Goal: Transaction & Acquisition: Obtain resource

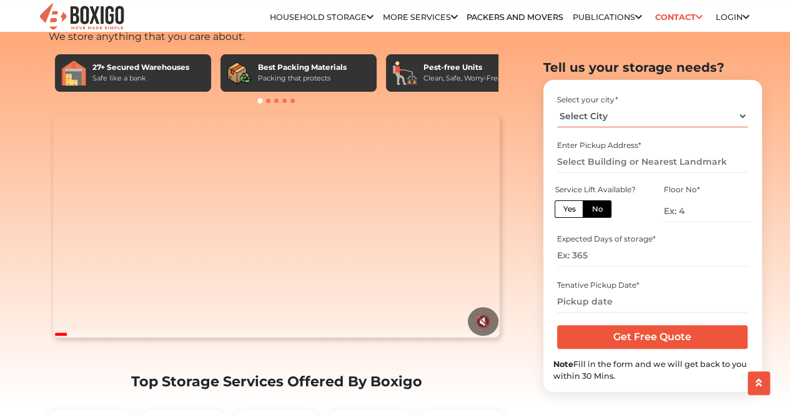
click at [578, 114] on select "Select City Bangalore Bengaluru Bhopal Bhubaneswar Chennai Coimbatore Cuttack D…" at bounding box center [652, 116] width 190 height 22
select select "[GEOGRAPHIC_DATA]"
click at [557, 105] on select "Select City Bangalore Bengaluru Bhopal Bhubaneswar Chennai Coimbatore Cuttack D…" at bounding box center [652, 116] width 190 height 22
click at [589, 158] on input "text" at bounding box center [652, 162] width 190 height 22
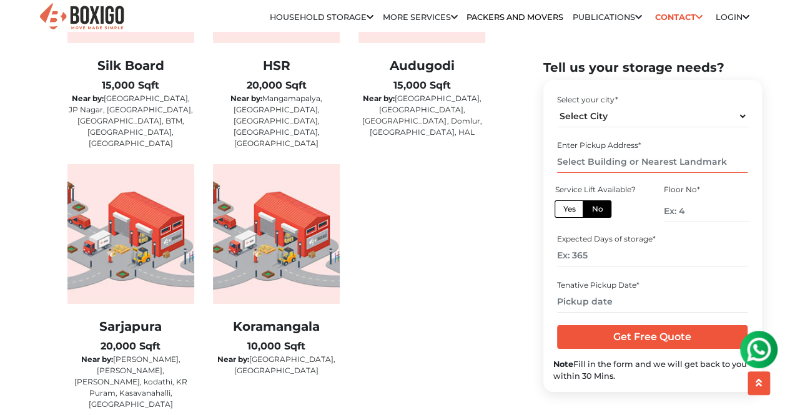
scroll to position [2185, 0]
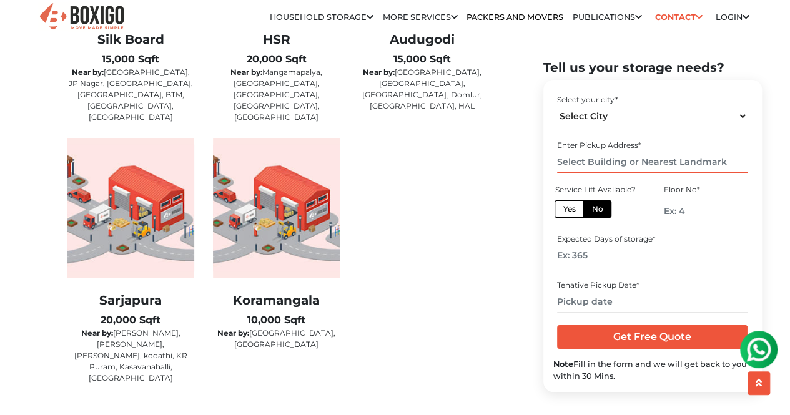
click at [609, 160] on input "text" at bounding box center [652, 162] width 190 height 22
click at [616, 114] on select "Select City Bangalore Bengaluru Bhopal Bhubaneswar Chennai Coimbatore Cuttack D…" at bounding box center [652, 116] width 190 height 22
click at [598, 208] on label "No" at bounding box center [597, 208] width 29 height 17
click at [598, 208] on input "No" at bounding box center [595, 207] width 8 height 8
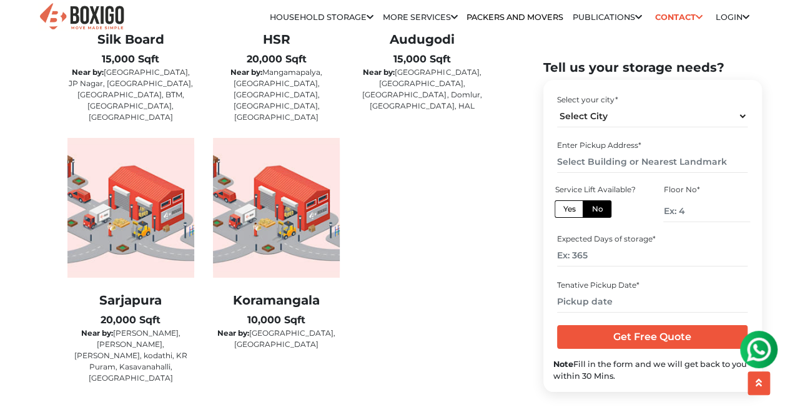
click at [577, 210] on label "Yes" at bounding box center [568, 208] width 29 height 17
click at [571, 210] on input "Yes" at bounding box center [567, 207] width 8 height 8
radio input "true"
click at [603, 210] on label "No" at bounding box center [597, 208] width 29 height 17
click at [599, 210] on input "No" at bounding box center [595, 207] width 8 height 8
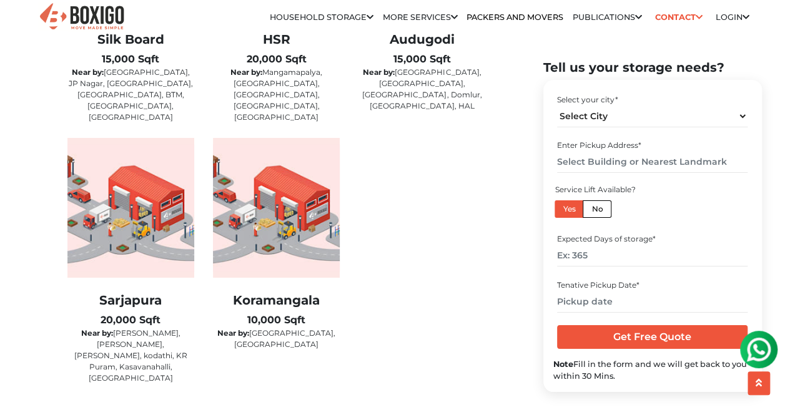
radio input "true"
click at [714, 220] on input "number" at bounding box center [706, 211] width 86 height 22
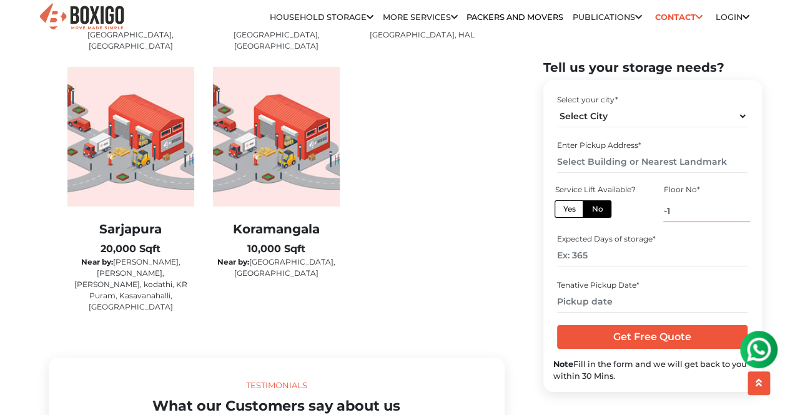
scroll to position [2310, 0]
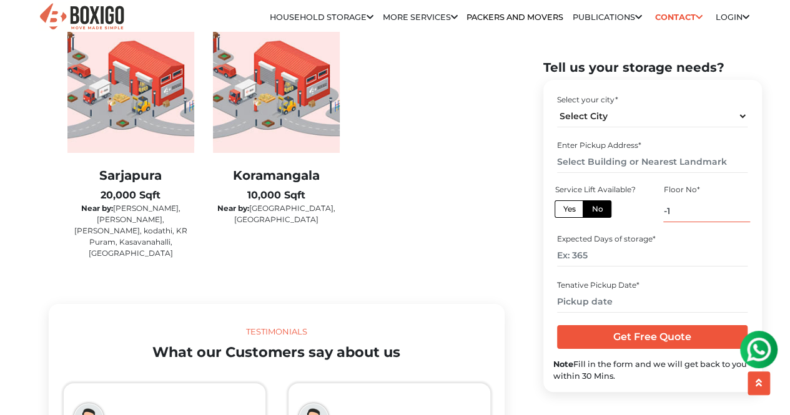
type input "-1"
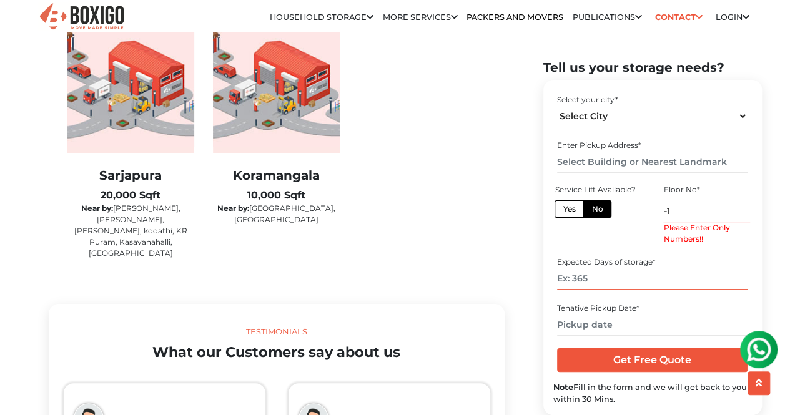
click at [626, 255] on div "Expected Days of storage *" at bounding box center [652, 272] width 199 height 41
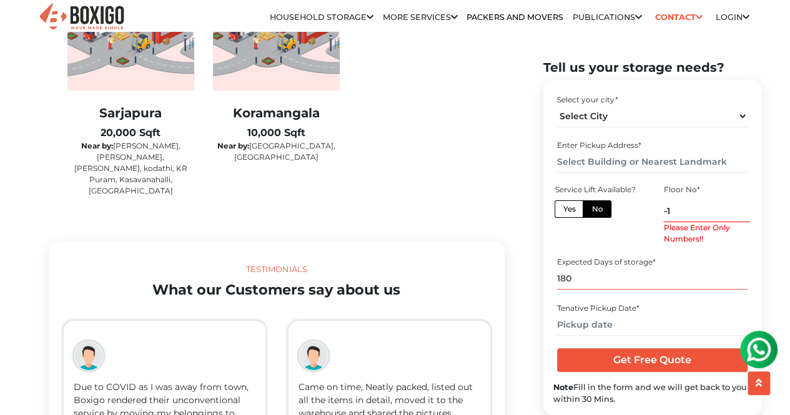
scroll to position [2736, 0]
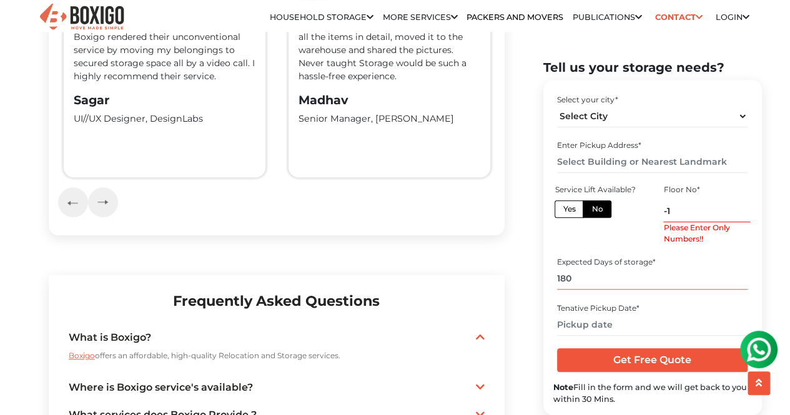
type input "180"
click at [747, 248] on div "Floor No * -1 Please Enter Only Numbers!!" at bounding box center [706, 217] width 109 height 71
click at [627, 239] on div "Service Lift Available? Yes No" at bounding box center [598, 217] width 109 height 71
drag, startPoint x: 686, startPoint y: 219, endPoint x: 658, endPoint y: 208, distance: 29.5
click at [658, 208] on div "Floor No * -1 Please Enter Only Numbers!!" at bounding box center [706, 217] width 109 height 71
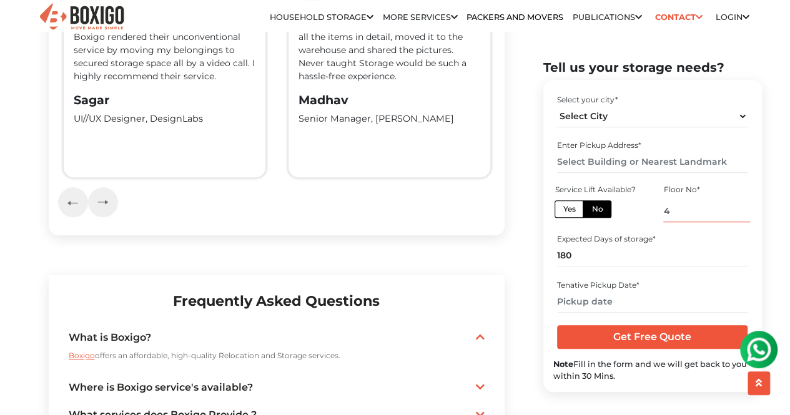
type input "4"
click at [749, 217] on div "Floor No * 4" at bounding box center [707, 203] width 90 height 42
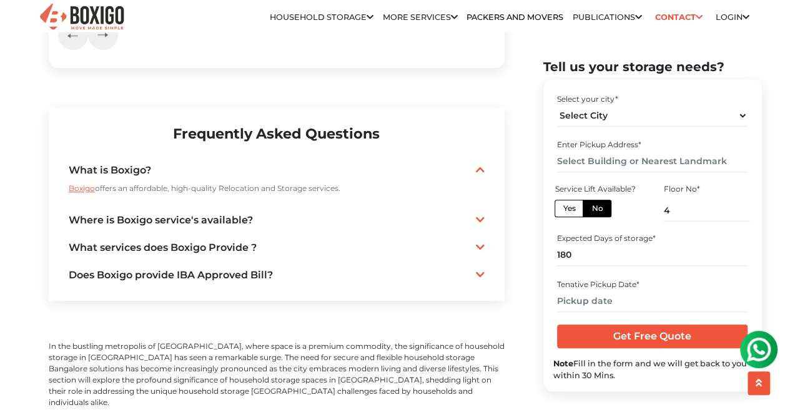
scroll to position [2923, 0]
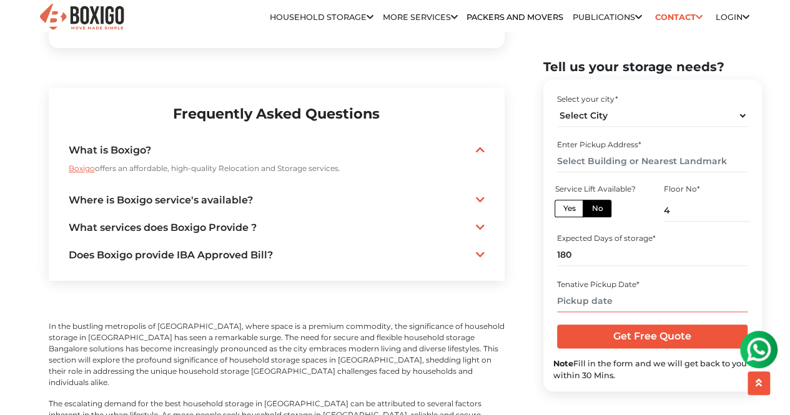
click at [616, 293] on input "text" at bounding box center [652, 301] width 190 height 22
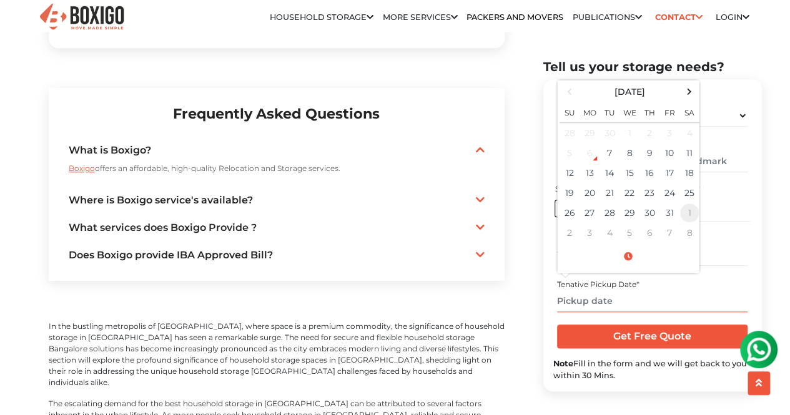
click at [686, 217] on td "1" at bounding box center [689, 214] width 20 height 20
type input "11/01/2025 12:00 AM"
click at [760, 260] on div "Select your city * Select City Bangalore Bengaluru Bhopal Bhubaneswar Chennai C…" at bounding box center [652, 236] width 219 height 312
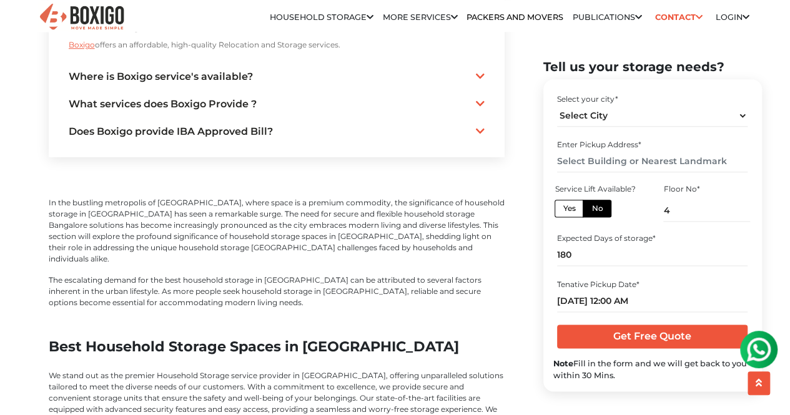
scroll to position [2986, 0]
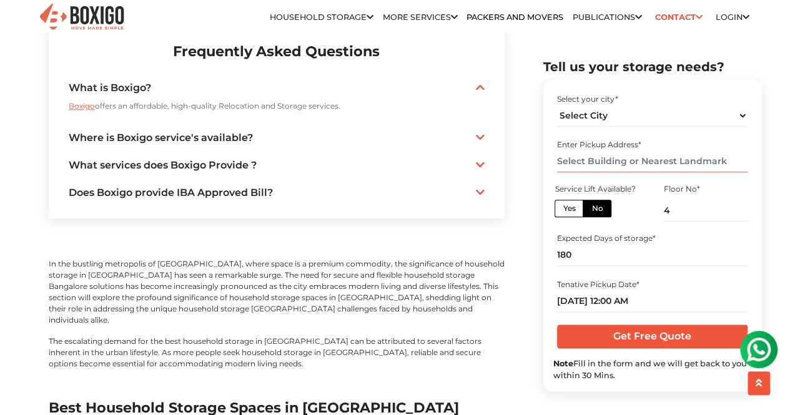
click at [643, 162] on input "text" at bounding box center [652, 162] width 190 height 22
click at [643, 161] on input "text" at bounding box center [652, 162] width 190 height 22
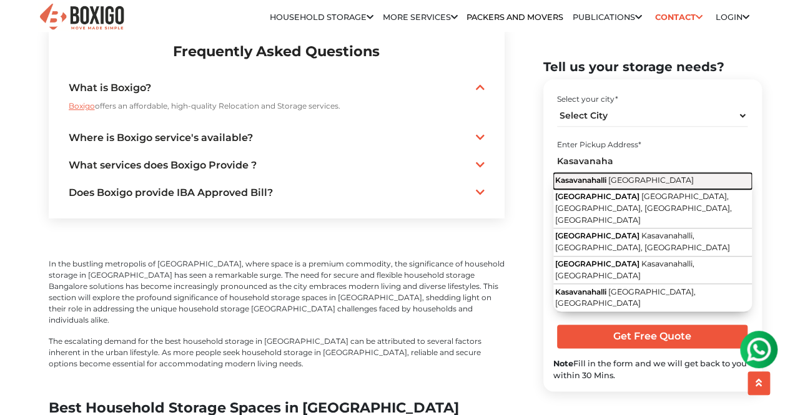
click at [616, 184] on span "Karnataka" at bounding box center [651, 180] width 86 height 9
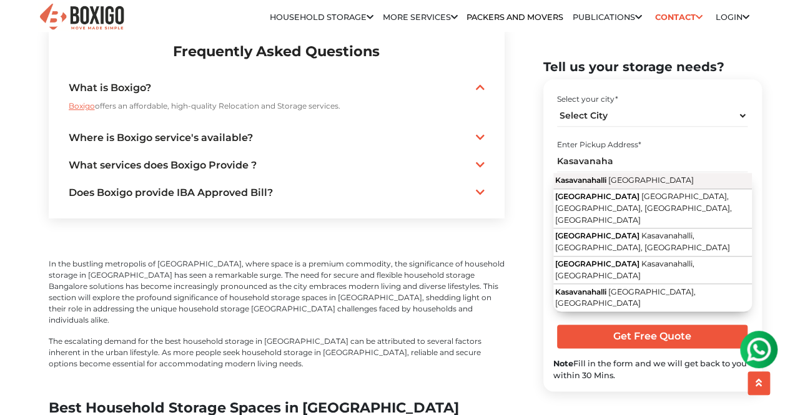
type input "Kasavanahalli, Karnataka"
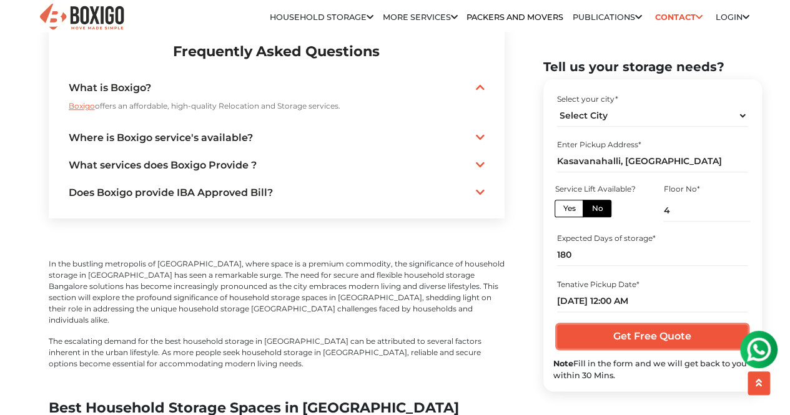
click at [641, 332] on input "Get Free Quote" at bounding box center [652, 337] width 190 height 24
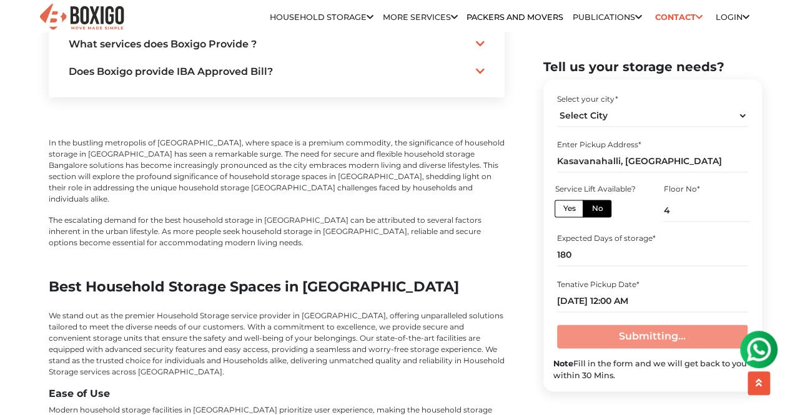
scroll to position [3111, 0]
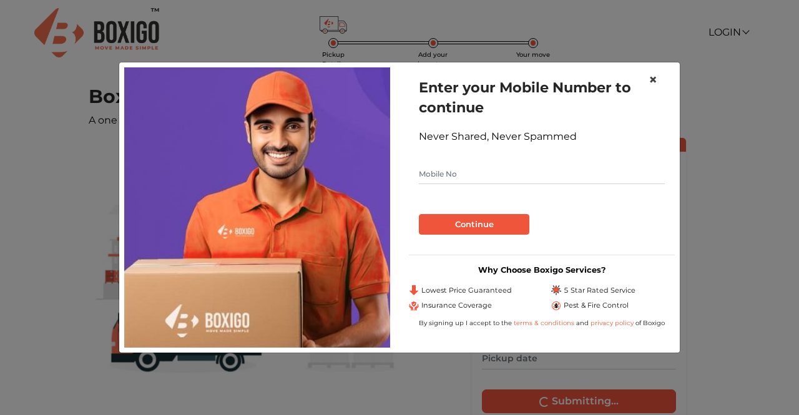
click at [649, 79] on span "×" at bounding box center [653, 80] width 9 height 18
